Goal: Task Accomplishment & Management: Manage account settings

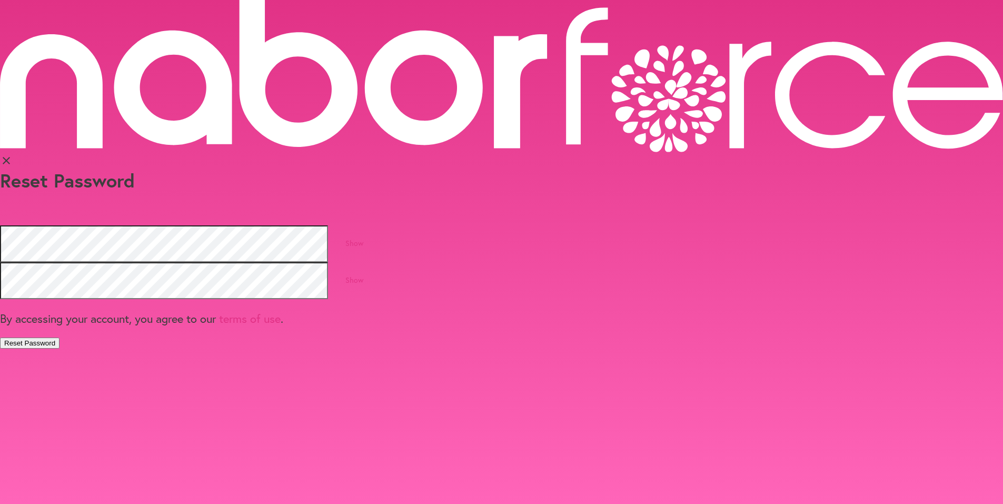
click at [59, 337] on button "Reset Password" at bounding box center [29, 342] width 59 height 11
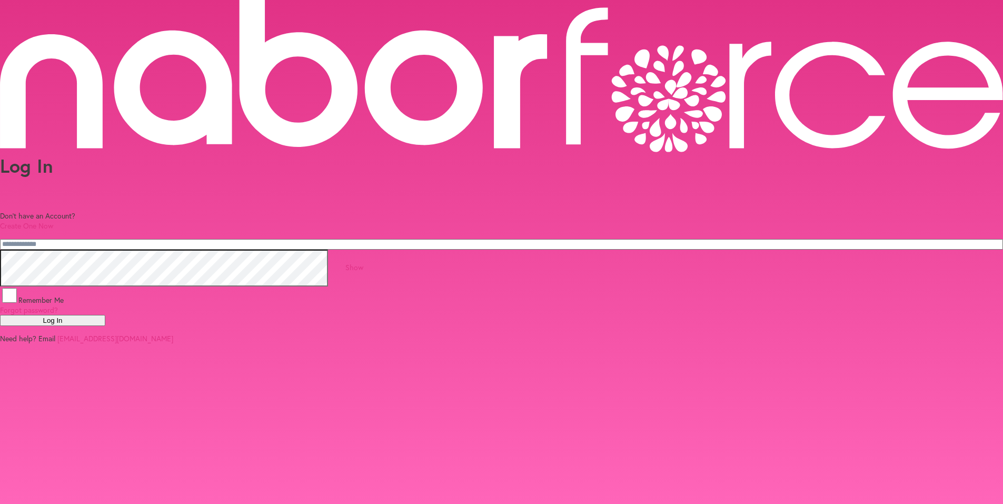
click at [424, 239] on input "email" at bounding box center [501, 244] width 1003 height 11
type input "**********"
drag, startPoint x: 512, startPoint y: 289, endPoint x: 461, endPoint y: 272, distance: 54.4
click at [105, 315] on button "Log In" at bounding box center [52, 320] width 105 height 11
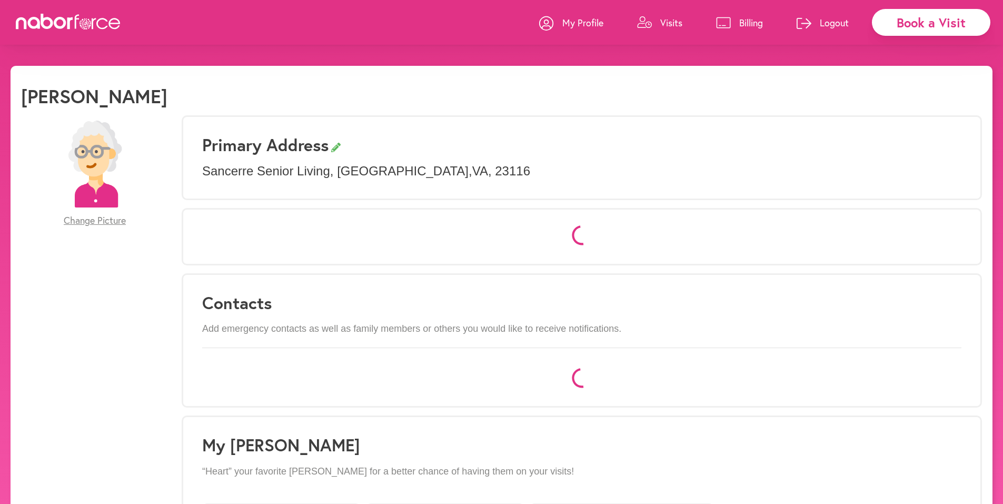
select select "*"
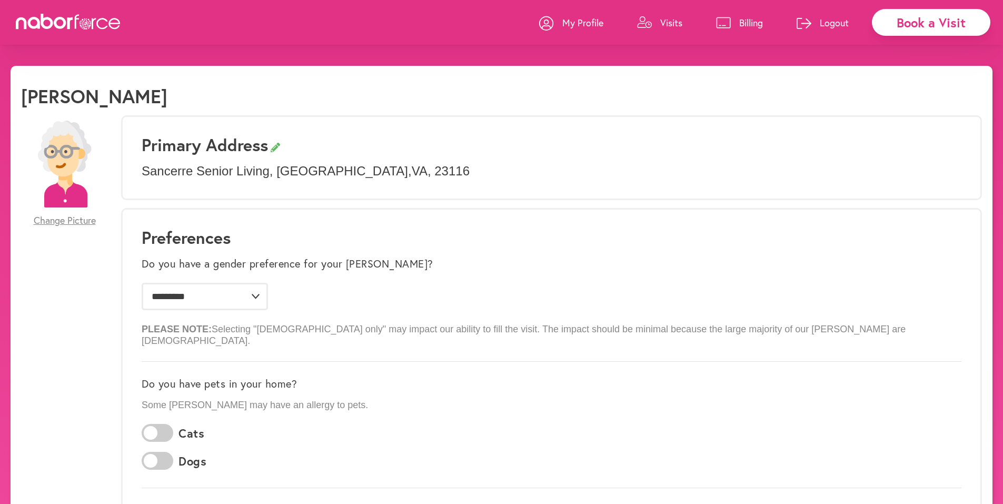
click at [673, 21] on p "Visits" at bounding box center [671, 22] width 22 height 13
